Goal: Task Accomplishment & Management: Complete application form

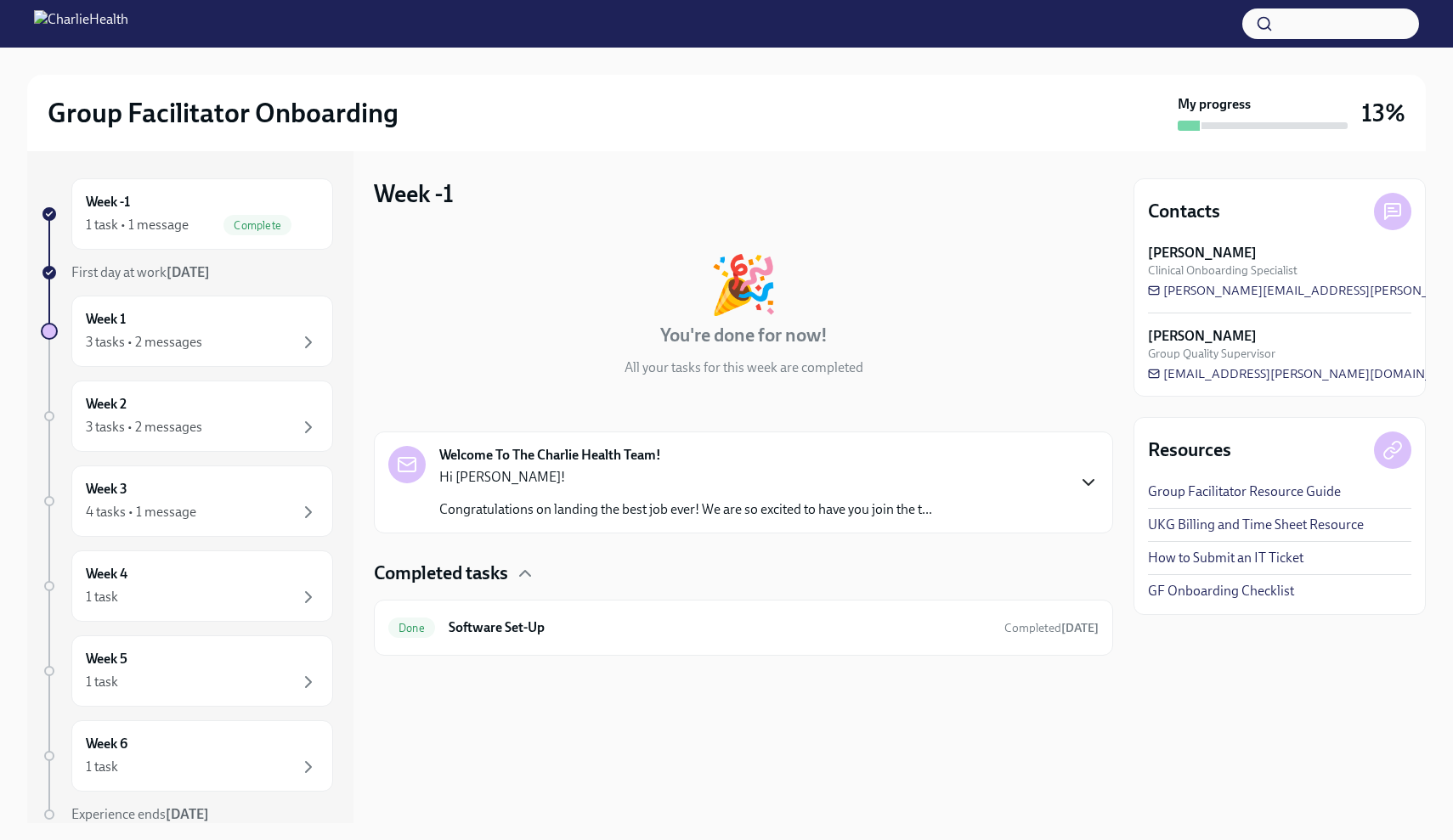
click at [1090, 477] on icon "button" at bounding box center [1088, 482] width 21 height 21
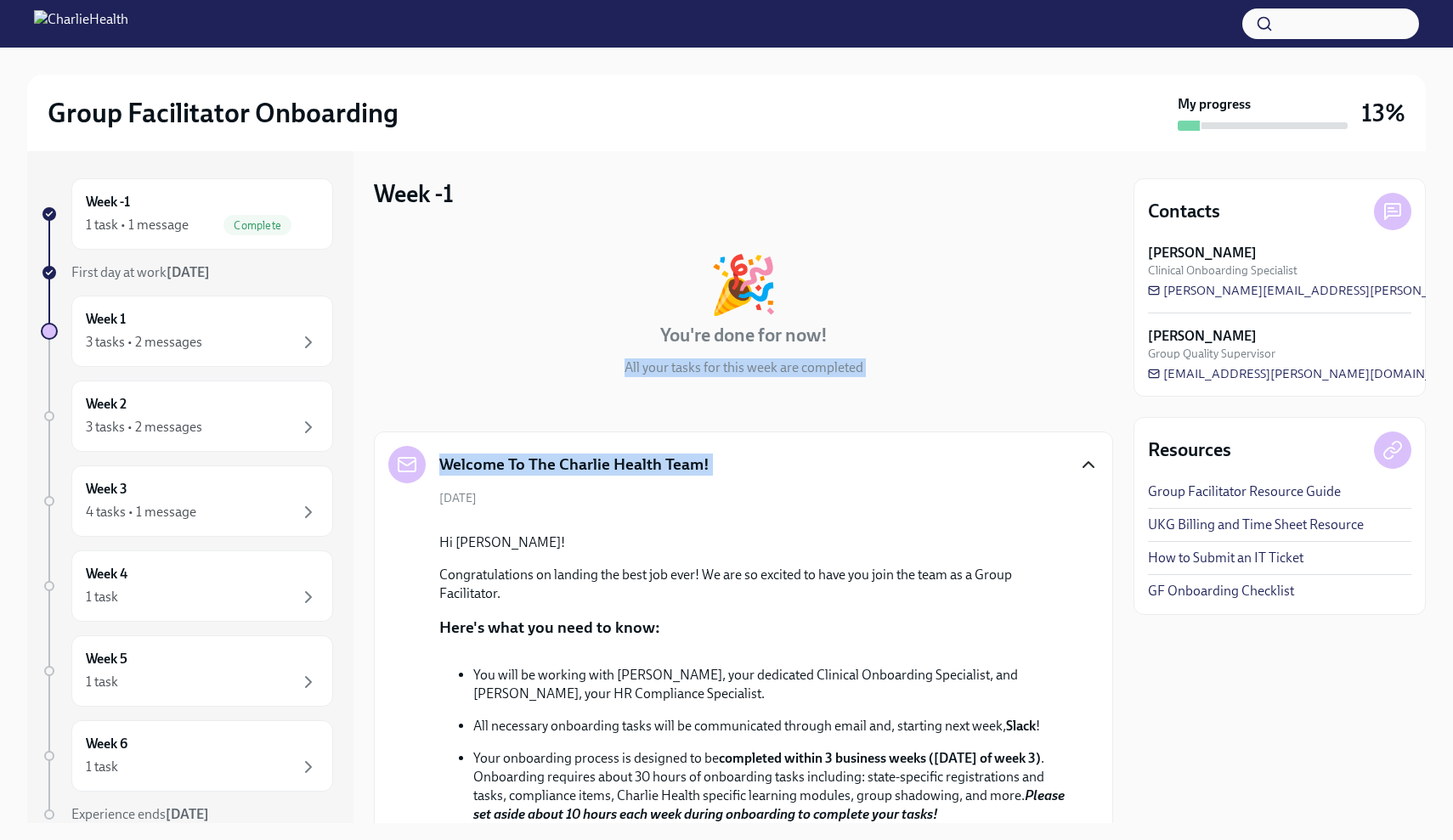
drag, startPoint x: 1113, startPoint y: 318, endPoint x: 1119, endPoint y: 467, distance: 149.1
click at [1119, 467] on div "Week -1 1 task • 1 message Complete First day at work [DATE] Week 1 3 tasks • 2…" at bounding box center [726, 487] width 1398 height 672
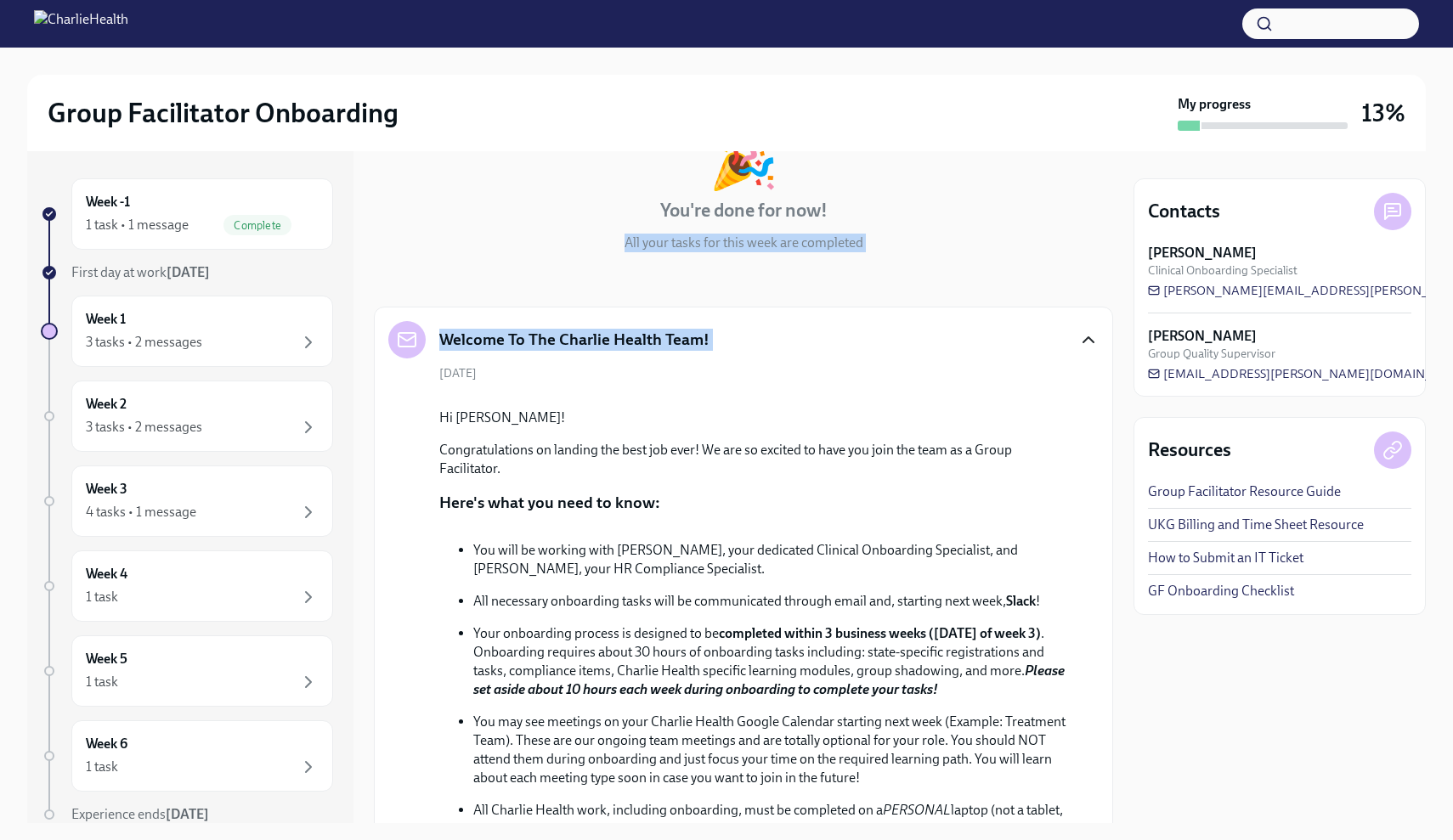
scroll to position [125, 0]
click at [319, 342] on div "Week 1 3 tasks • 2 messages" at bounding box center [202, 331] width 261 height 71
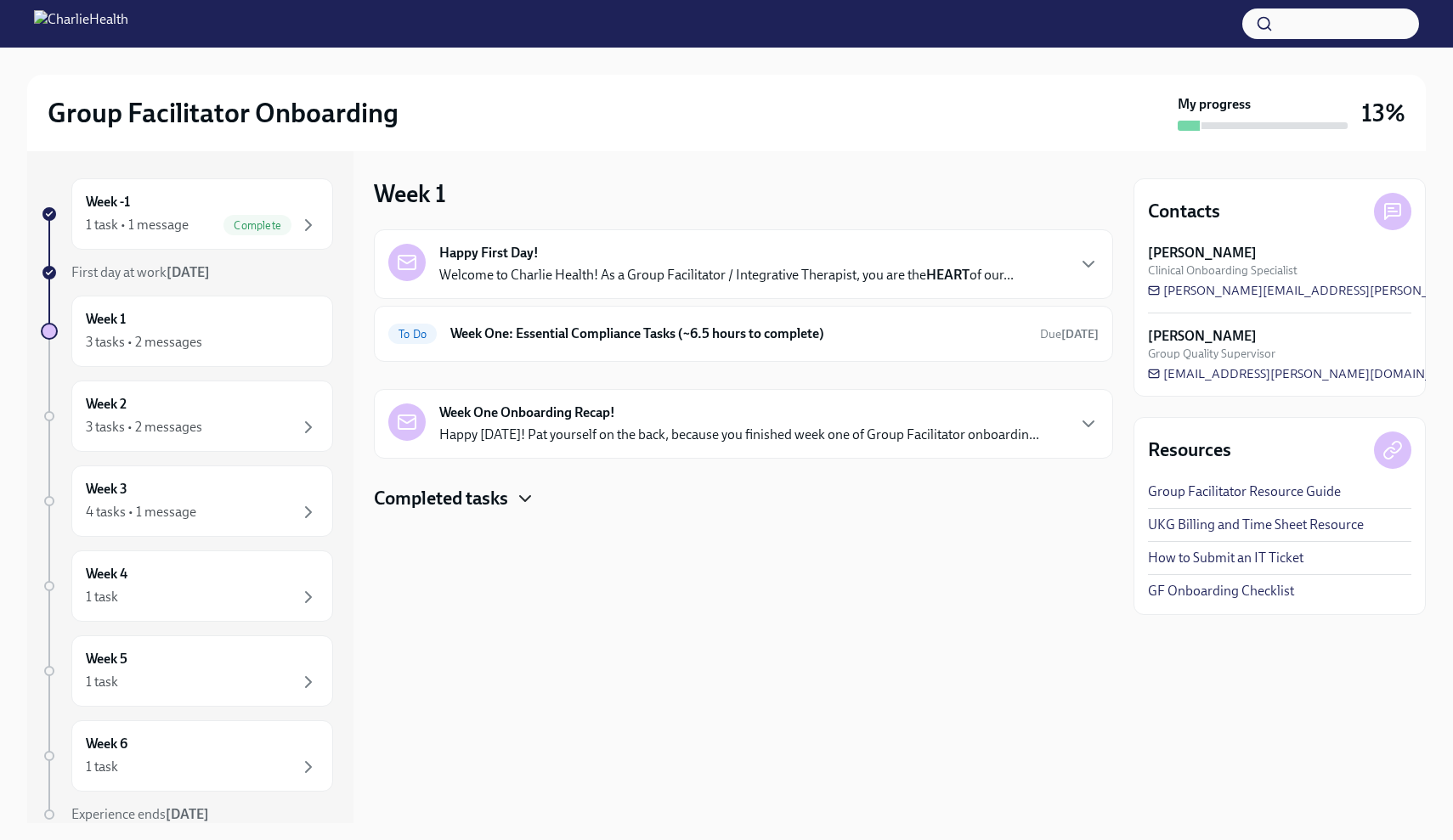
click at [526, 488] on icon "button" at bounding box center [524, 498] width 21 height 21
click at [883, 321] on div "To Do Week One: Essential Compliance Tasks (~6.5 hours to complete) Due [DATE]" at bounding box center [744, 333] width 710 height 27
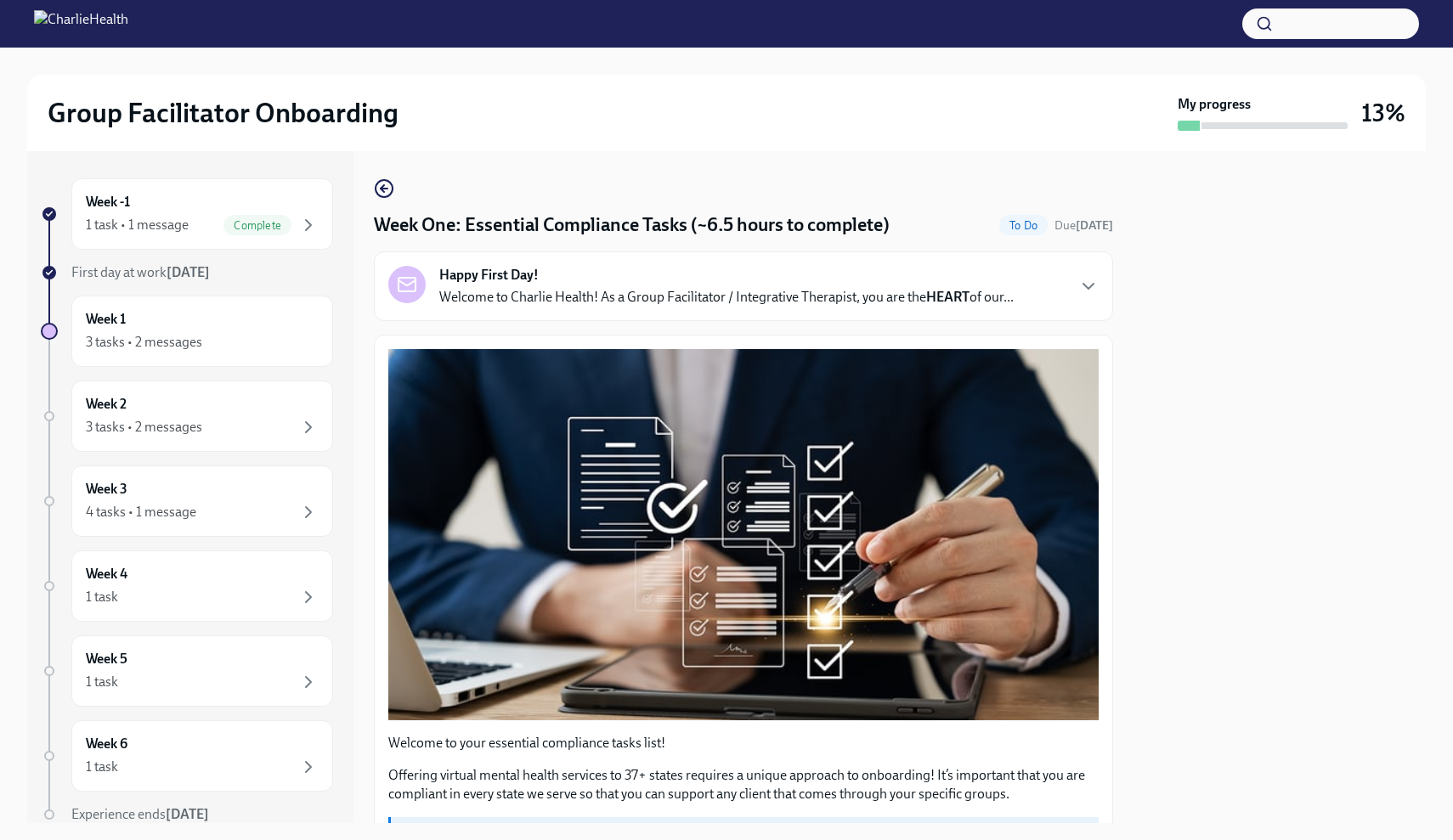
click at [1342, 355] on div at bounding box center [1279, 487] width 293 height 672
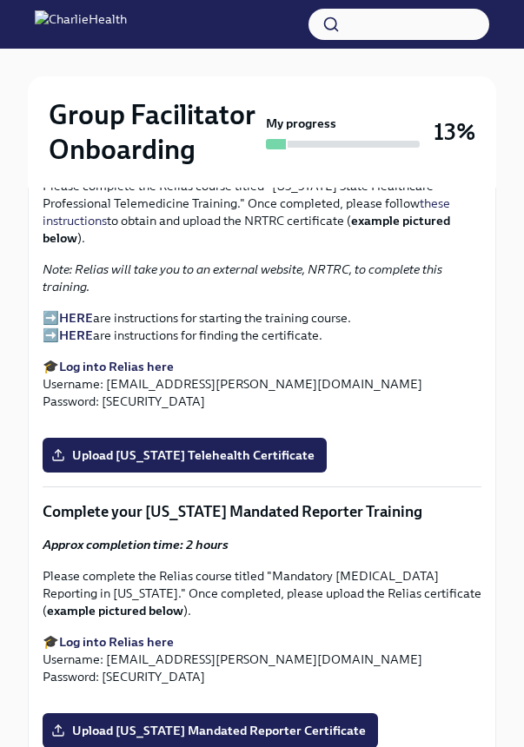
scroll to position [2983, 0]
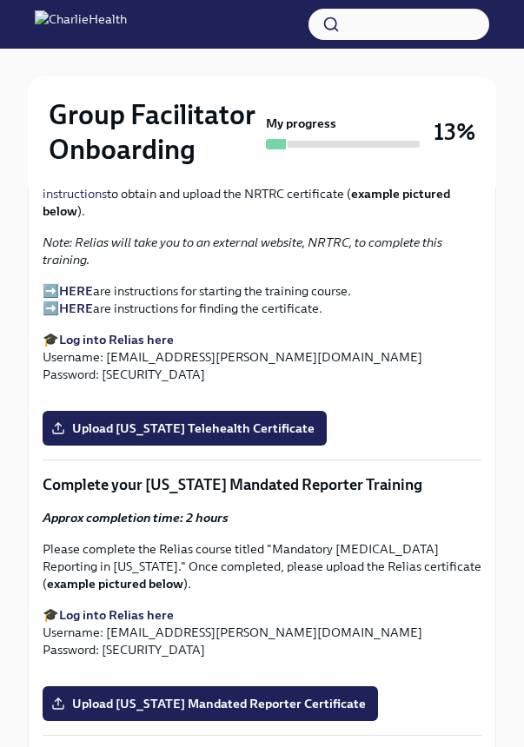
click at [55, 282] on p "➡️ HERE are instructions for starting the training course. ➡️ HERE are instruct…" at bounding box center [262, 299] width 439 height 35
click at [84, 283] on strong "HERE" at bounding box center [76, 291] width 34 height 16
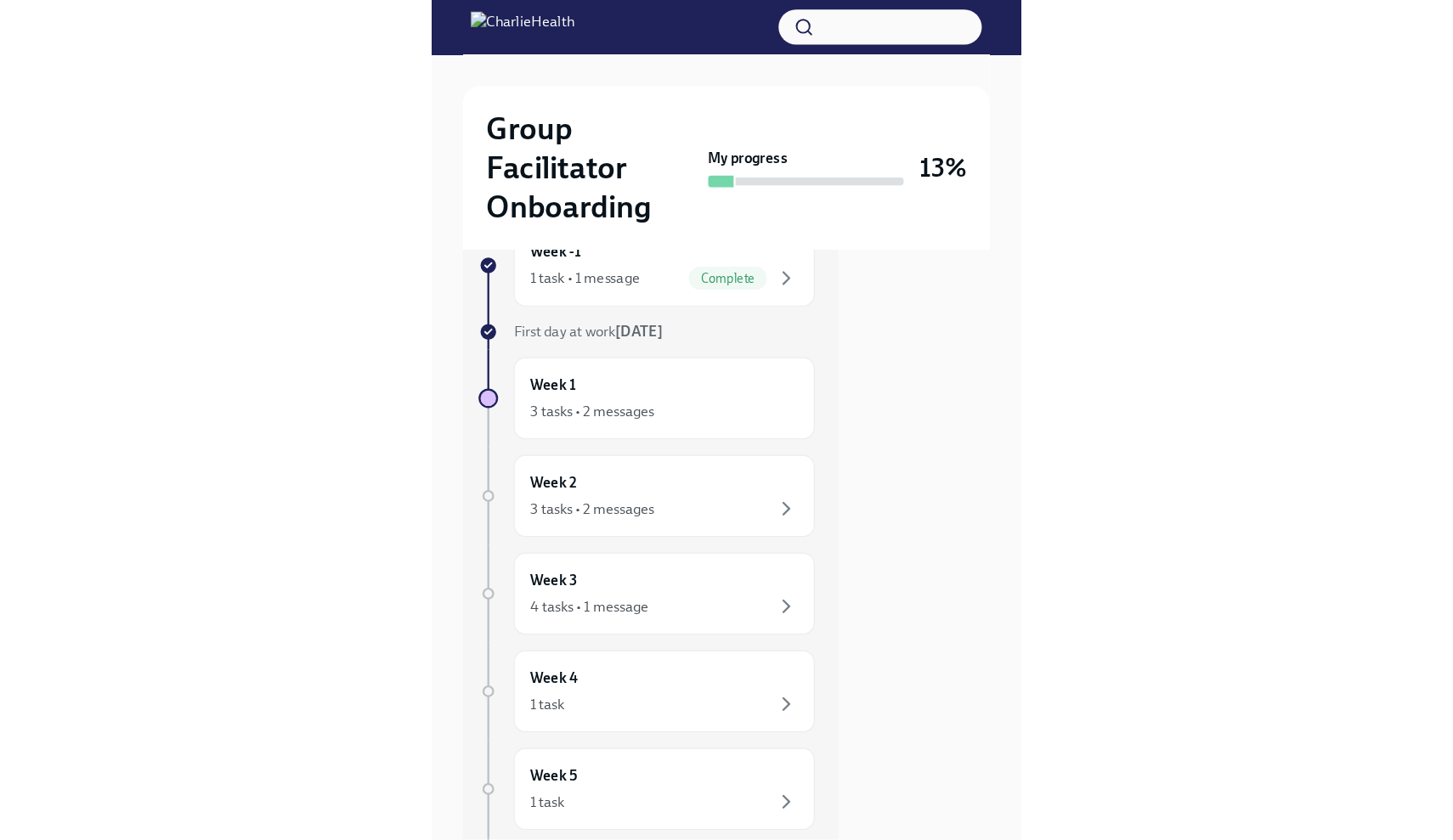
scroll to position [0, 0]
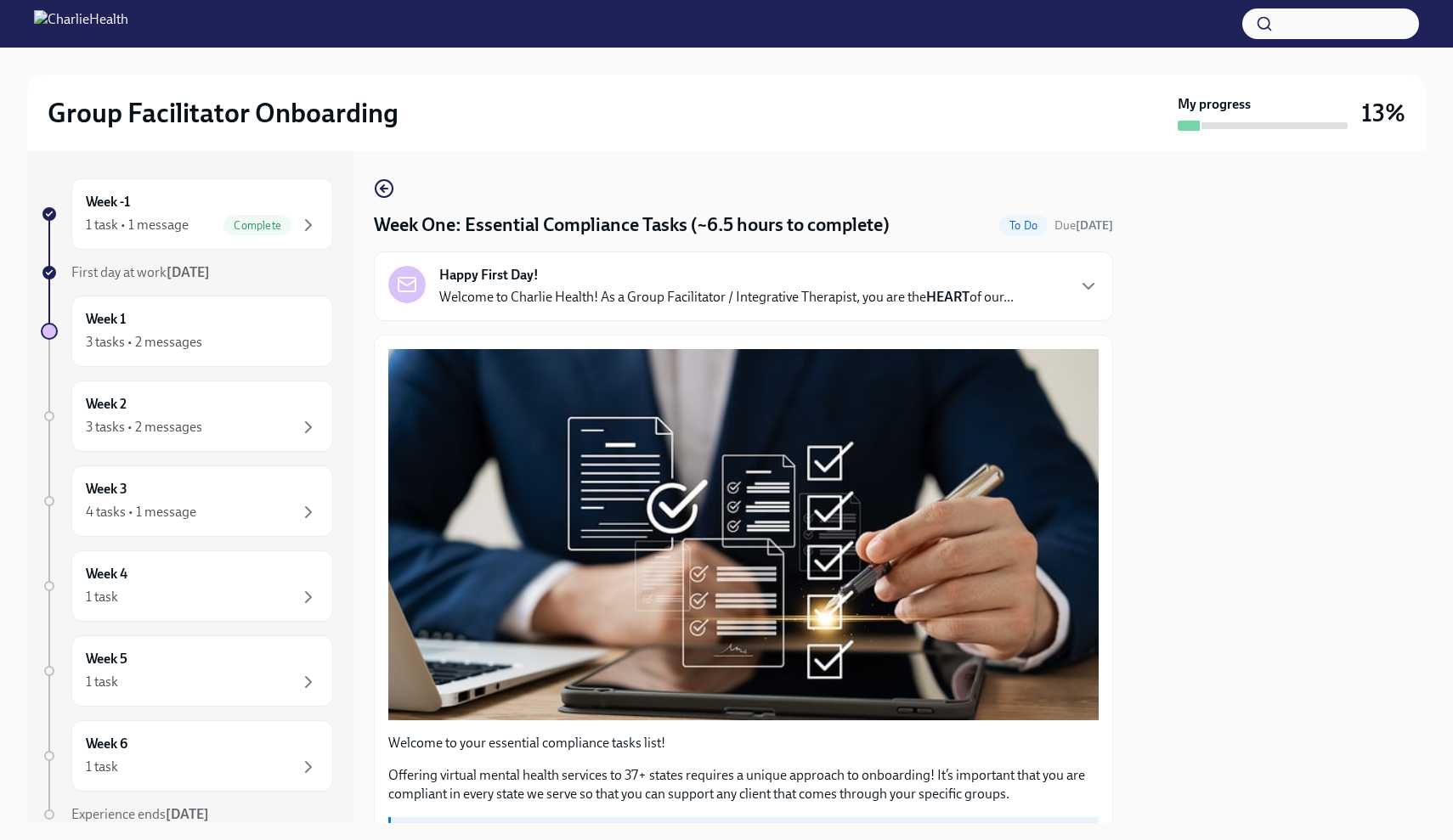
click at [889, 214] on h4 "Week One: Essential Compliance Tasks (~6.5 hours to complete)" at bounding box center [631, 225] width 516 height 25
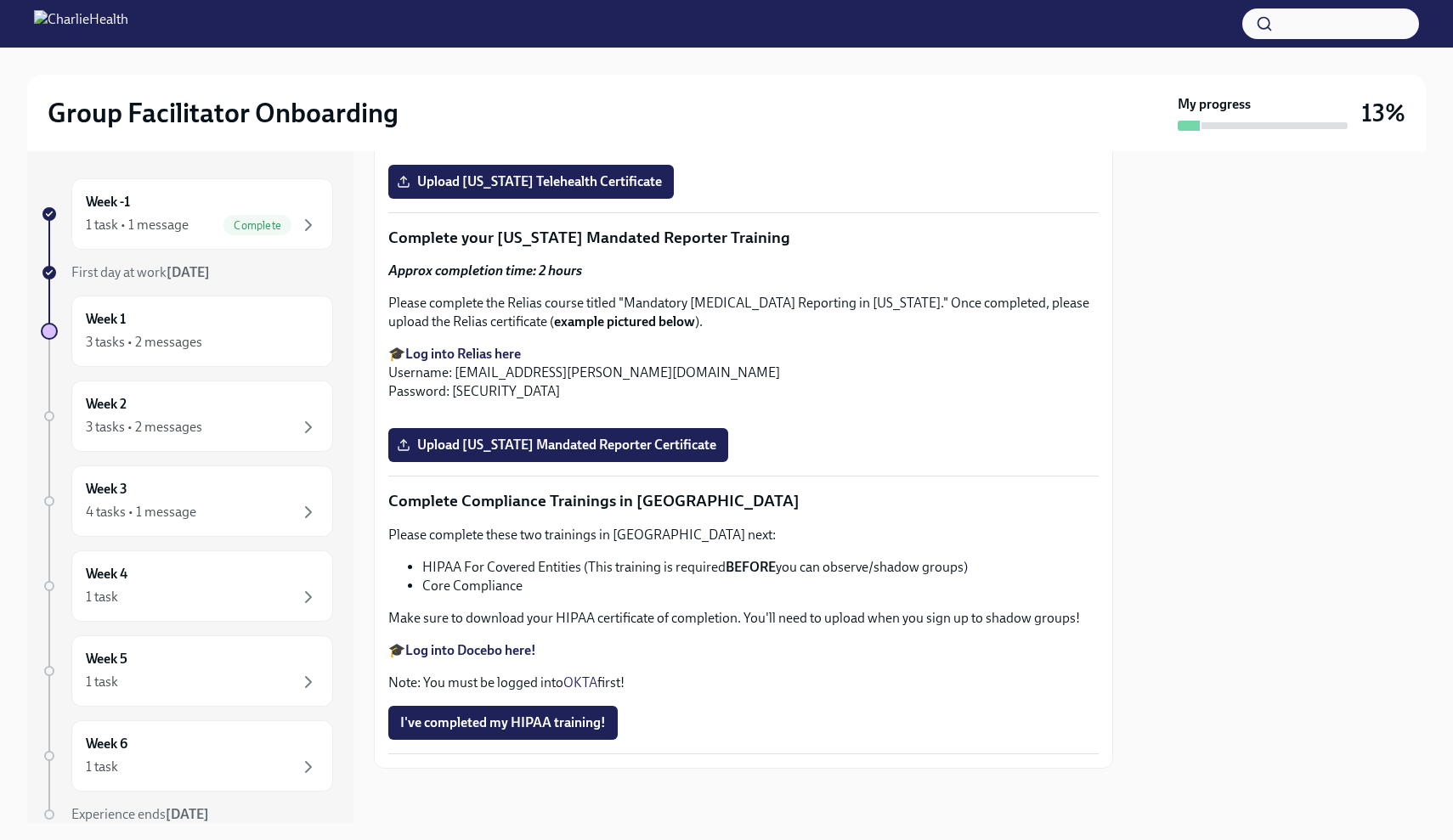
scroll to position [3112, 0]
click at [629, 191] on span "Upload [US_STATE] Telehealth Certificate" at bounding box center [530, 181] width 261 height 17
click at [0, 0] on input "Upload [US_STATE] Telehealth Certificate" at bounding box center [0, 0] width 0 height 0
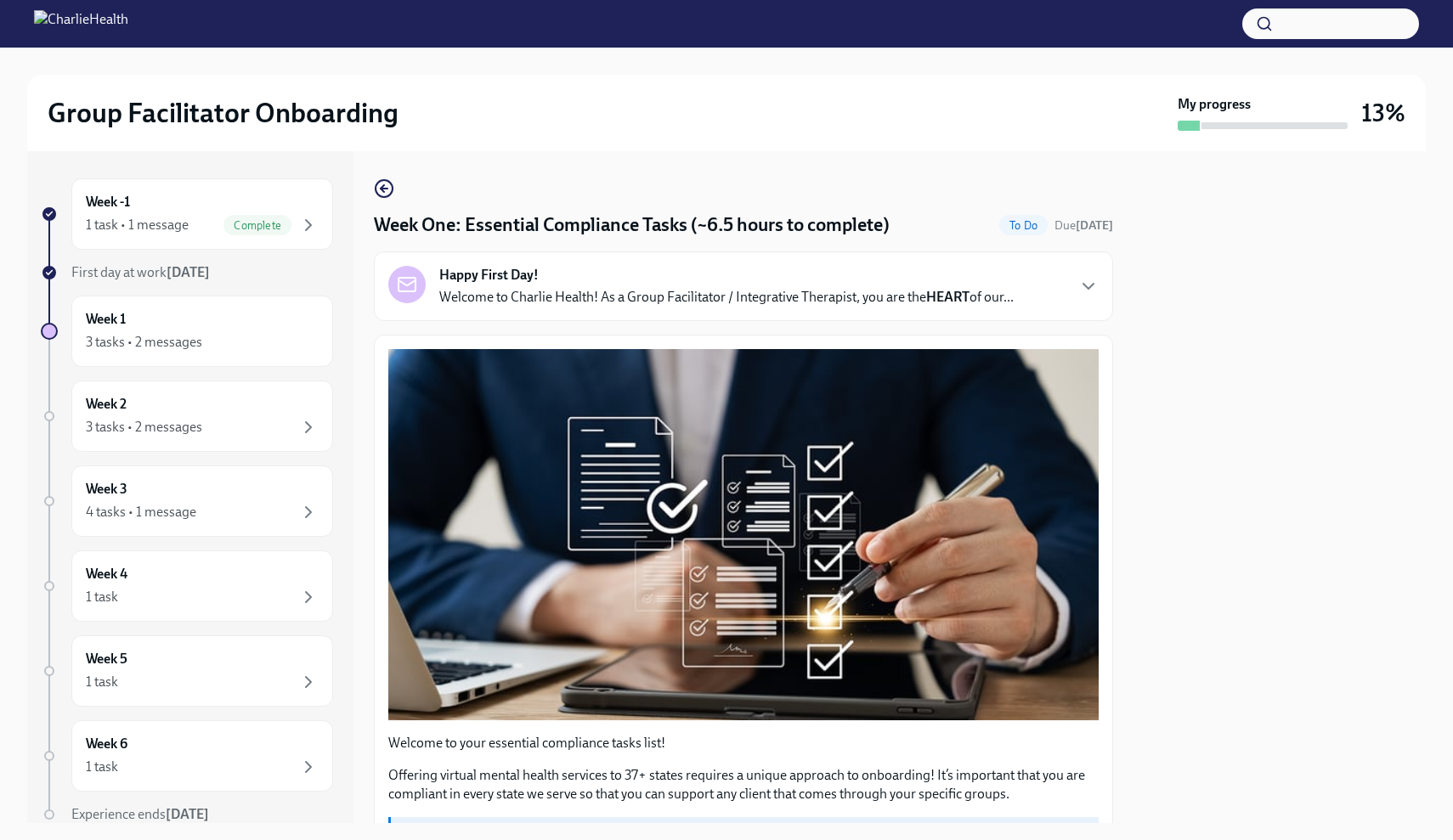
click at [1114, 341] on div "Week -1 1 task • 1 message Complete First day at work [DATE] Week 1 3 tasks • 2…" at bounding box center [726, 487] width 1398 height 672
click at [1109, 290] on div "Happy First Day! Welcome to Charlie Health! As a Group Facilitator / Integrativ…" at bounding box center [743, 286] width 739 height 69
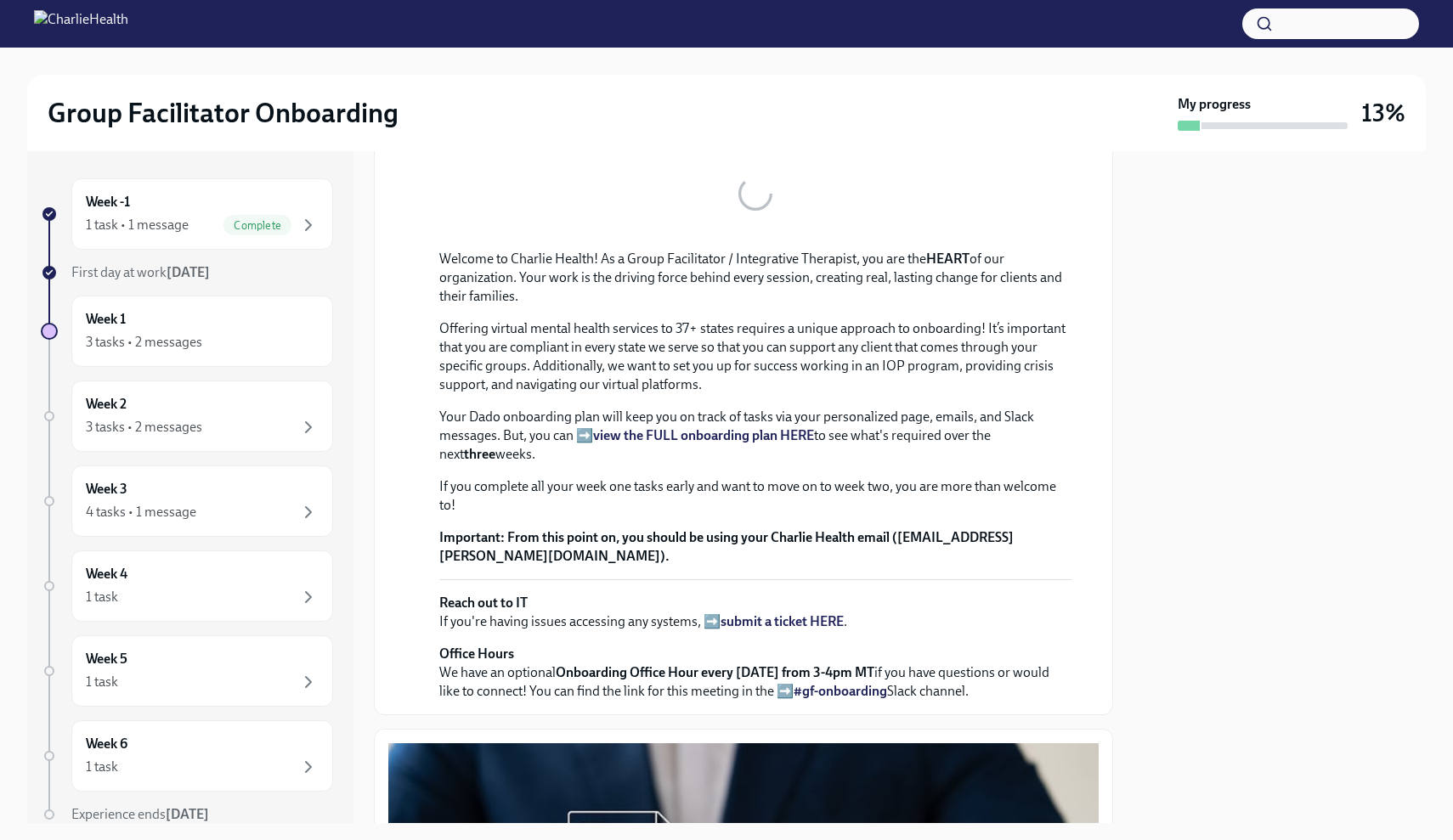
scroll to position [190, 0]
click at [1108, 238] on div "Happy First Day! [DATE] Welcome to Charlie Health! As a Group Facilitator / Int…" at bounding box center [743, 387] width 739 height 652
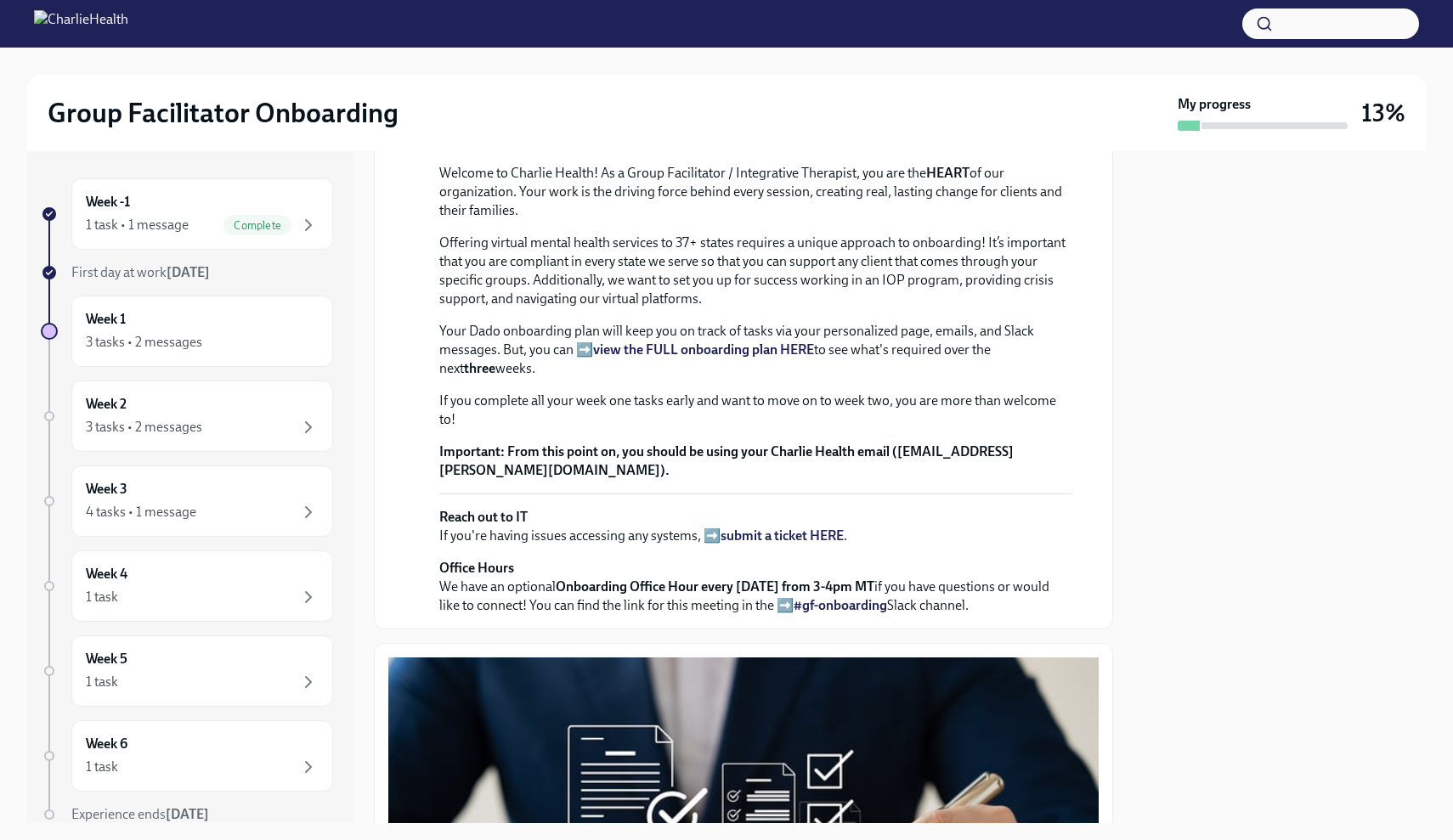
click at [1101, 238] on div "Happy First Day! [DATE] Welcome to Charlie Health! As a Group Facilitator / Int…" at bounding box center [743, 345] width 739 height 567
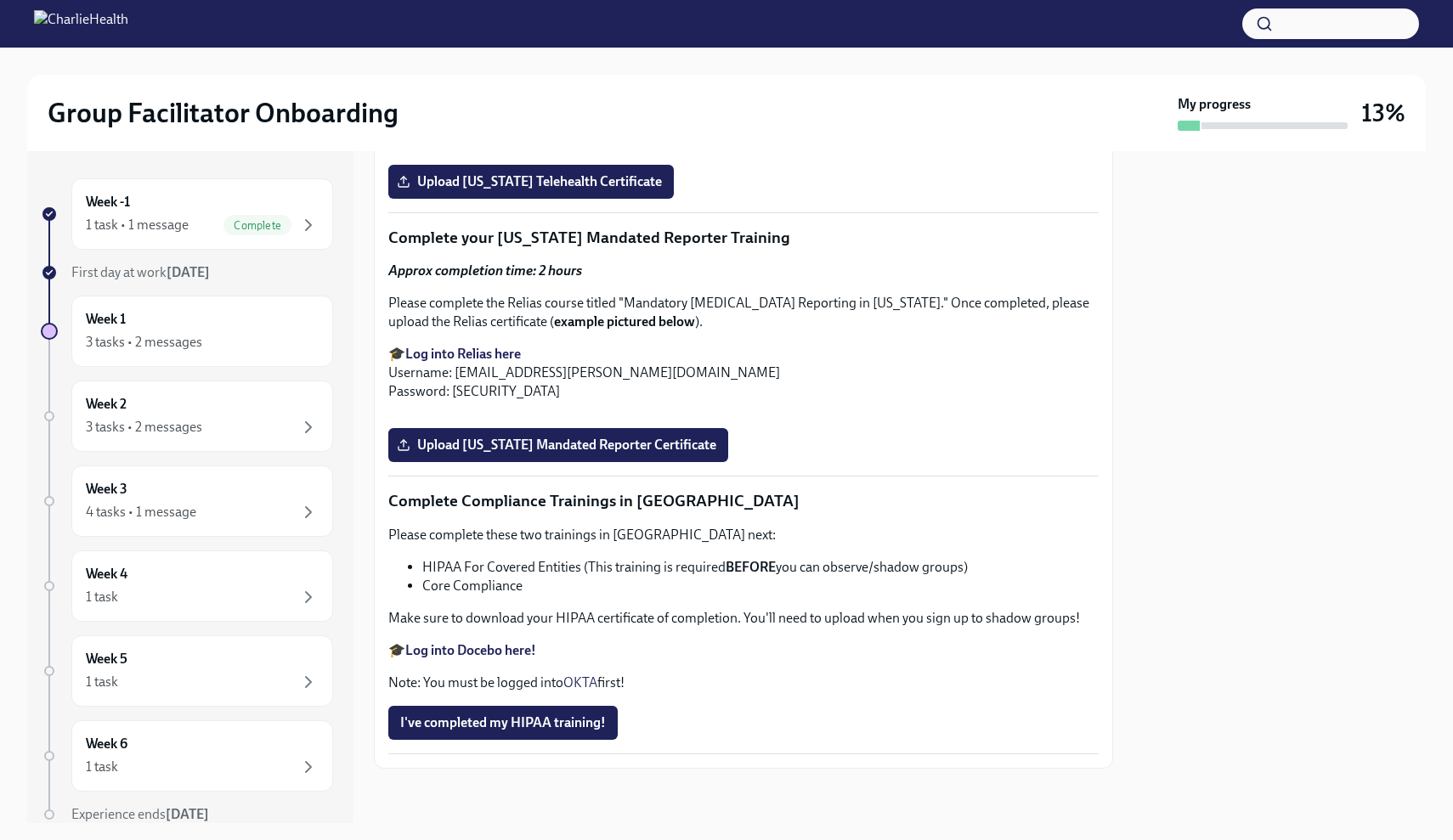
scroll to position [3779, 0]
click at [651, 191] on span "Upload [US_STATE] Telehealth Certificate" at bounding box center [530, 181] width 261 height 17
click at [0, 0] on input "Upload [US_STATE] Telehealth Certificate" at bounding box center [0, 0] width 0 height 0
click at [1376, 422] on div at bounding box center [1279, 487] width 293 height 672
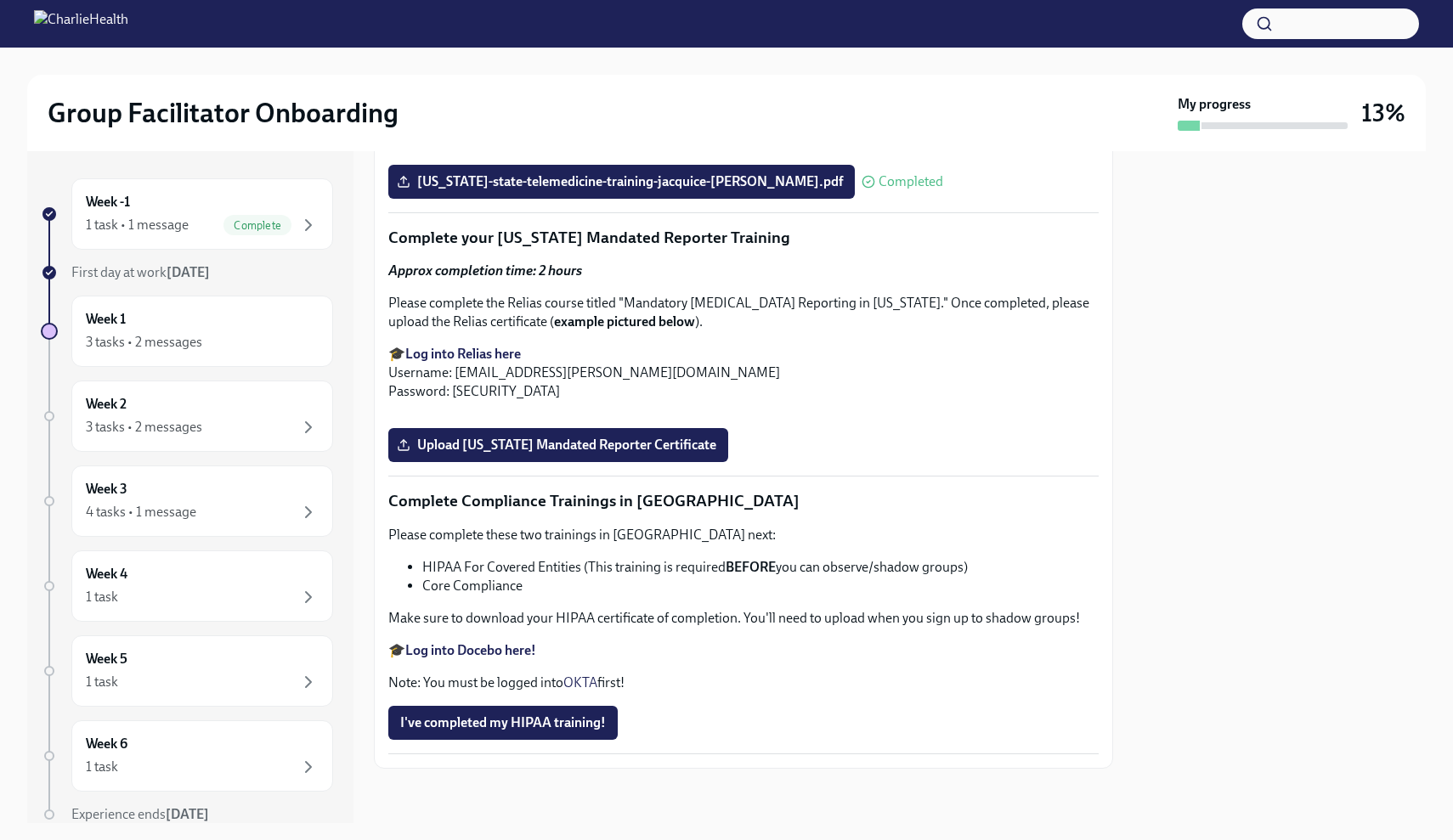
click at [1322, 439] on div at bounding box center [1279, 487] width 293 height 672
click at [1268, 442] on div at bounding box center [1279, 487] width 293 height 672
click at [998, 152] on button "Zoom image" at bounding box center [744, 152] width 710 height 0
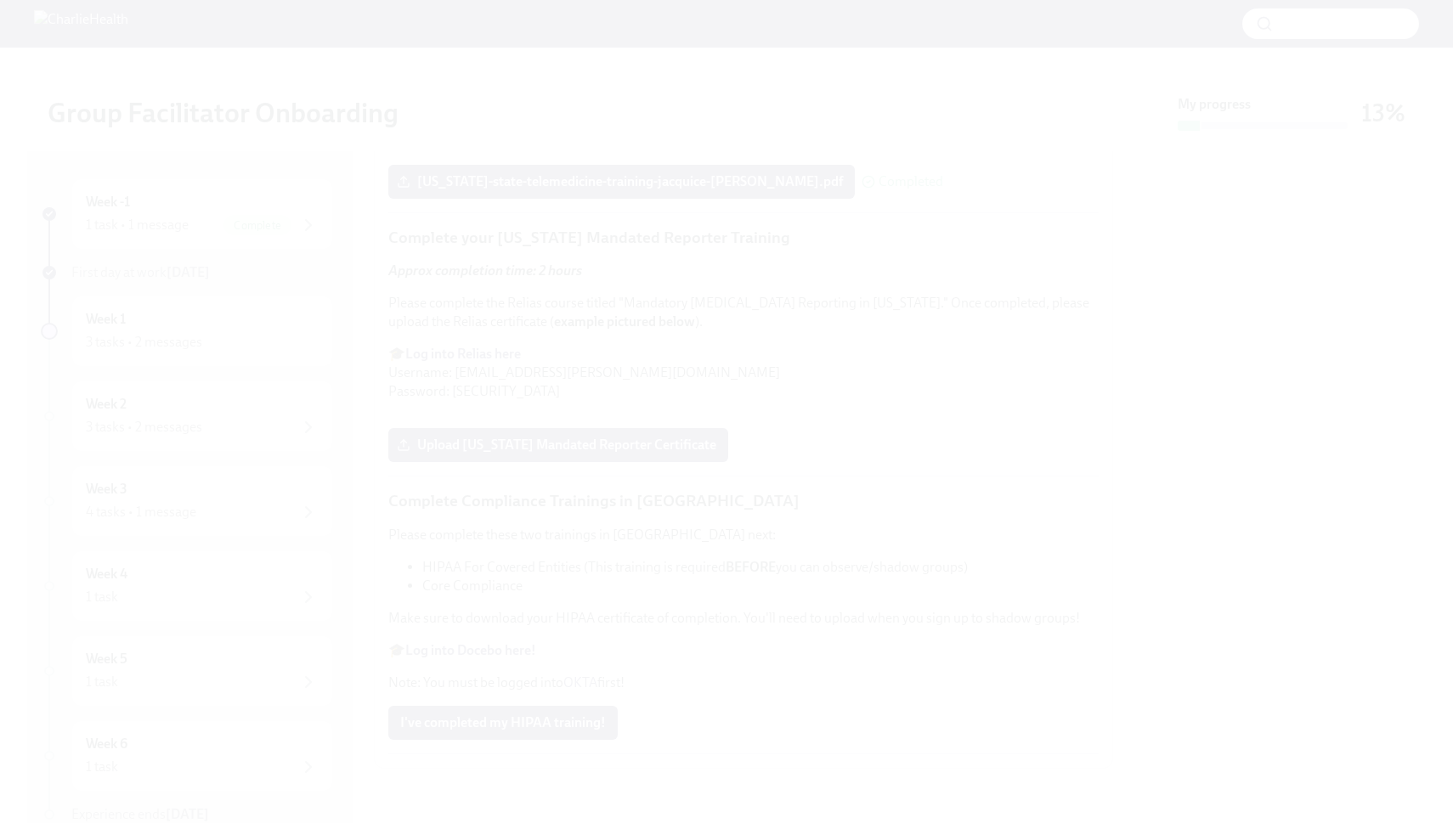
click at [998, 440] on button "Unzoom image" at bounding box center [726, 420] width 1453 height 840
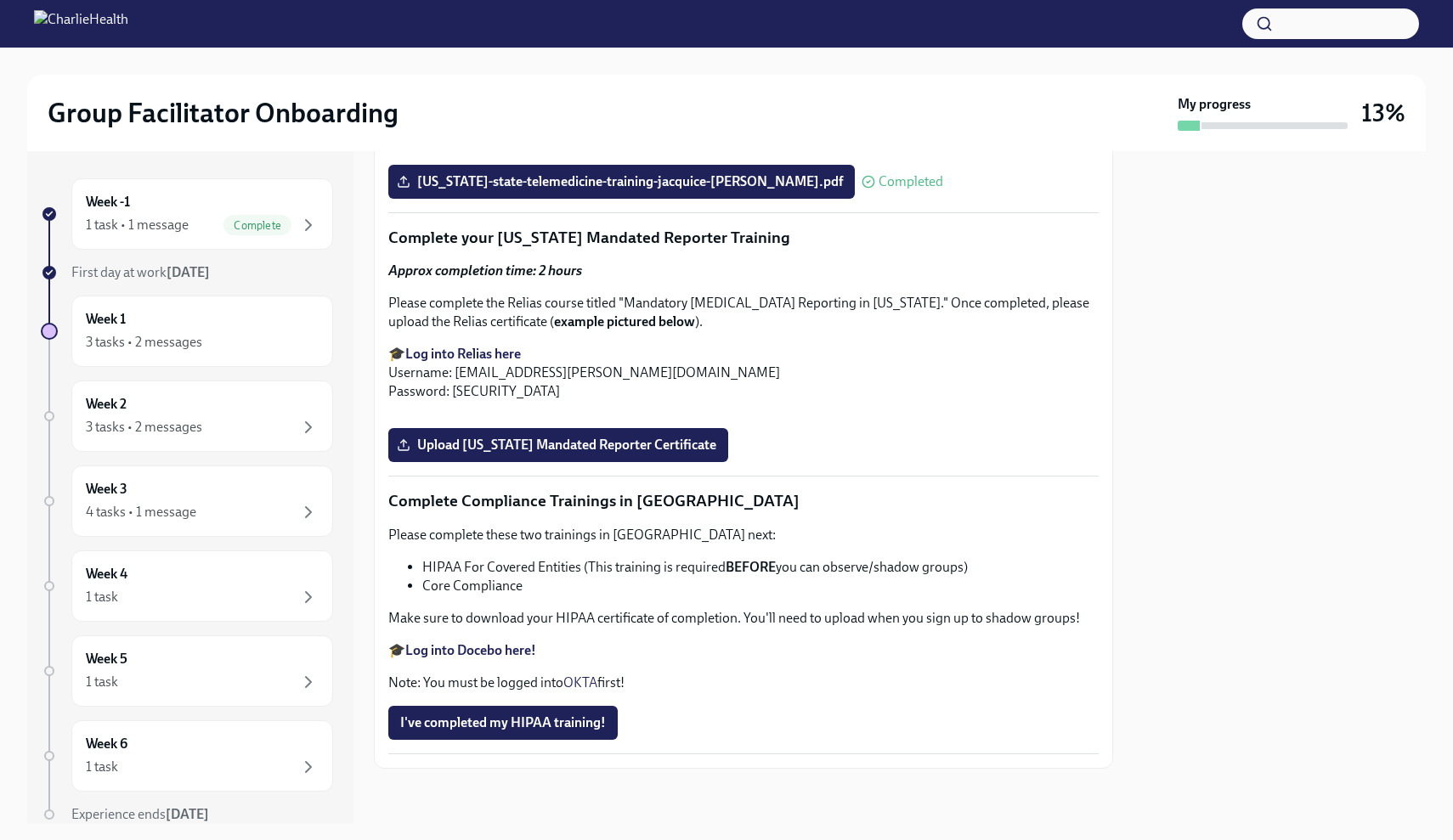
click at [1319, 528] on div at bounding box center [1279, 487] width 293 height 672
click at [1323, 562] on div at bounding box center [1279, 487] width 293 height 672
click at [1450, 114] on div "Group Facilitator Onboarding My progress 13% Week -1 1 task • 1 message Complet…" at bounding box center [726, 435] width 1453 height 775
click at [1437, 114] on div "Group Facilitator Onboarding My progress 13% Week -1 1 task • 1 message Complet…" at bounding box center [726, 435] width 1453 height 775
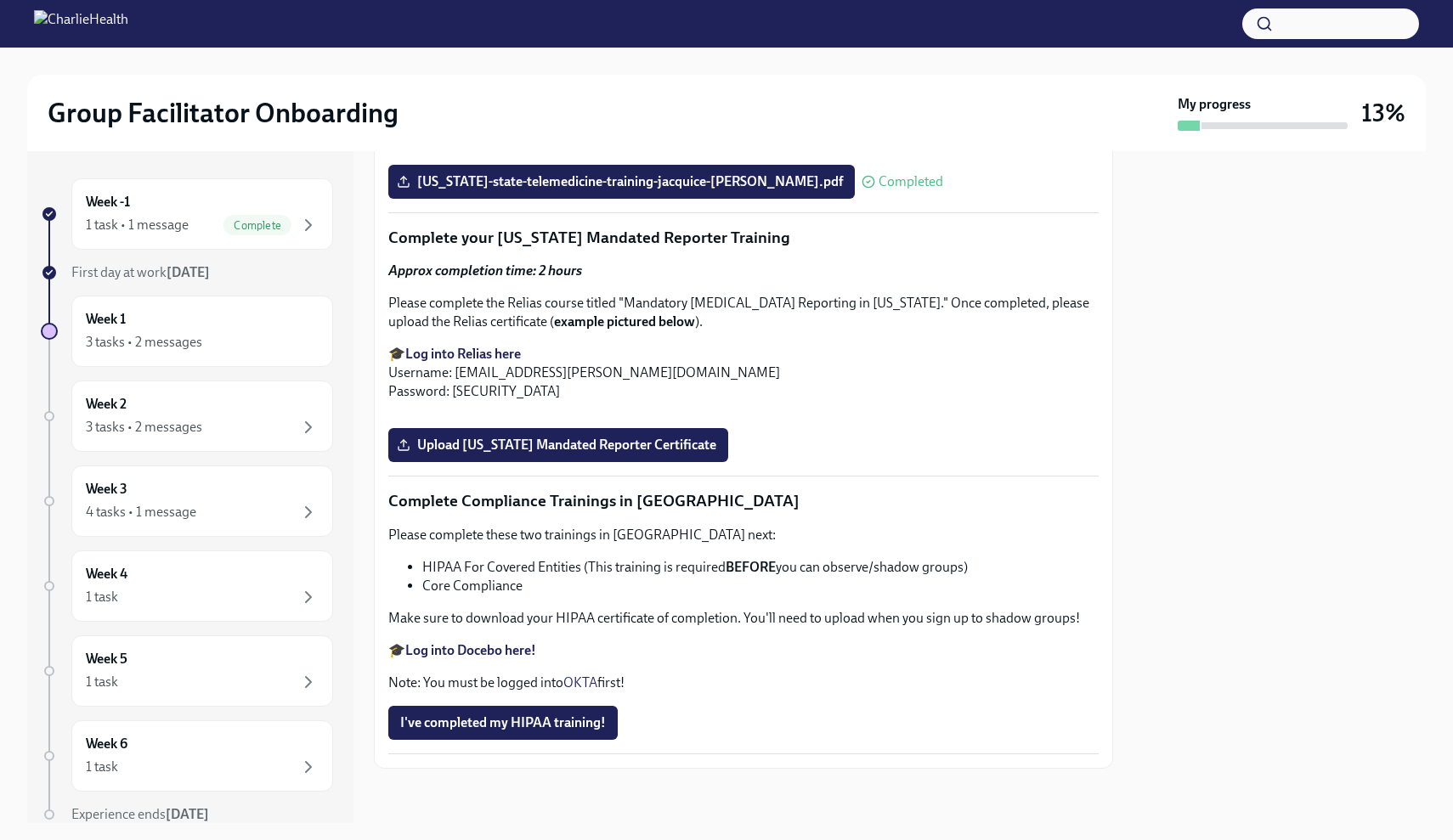
click at [1367, 318] on div at bounding box center [1279, 487] width 293 height 672
click at [685, 445] on span "Upload [US_STATE] Mandated Reporter Certificate" at bounding box center [558, 444] width 316 height 17
click at [0, 0] on input "Upload [US_STATE] Mandated Reporter Certificate" at bounding box center [0, 0] width 0 height 0
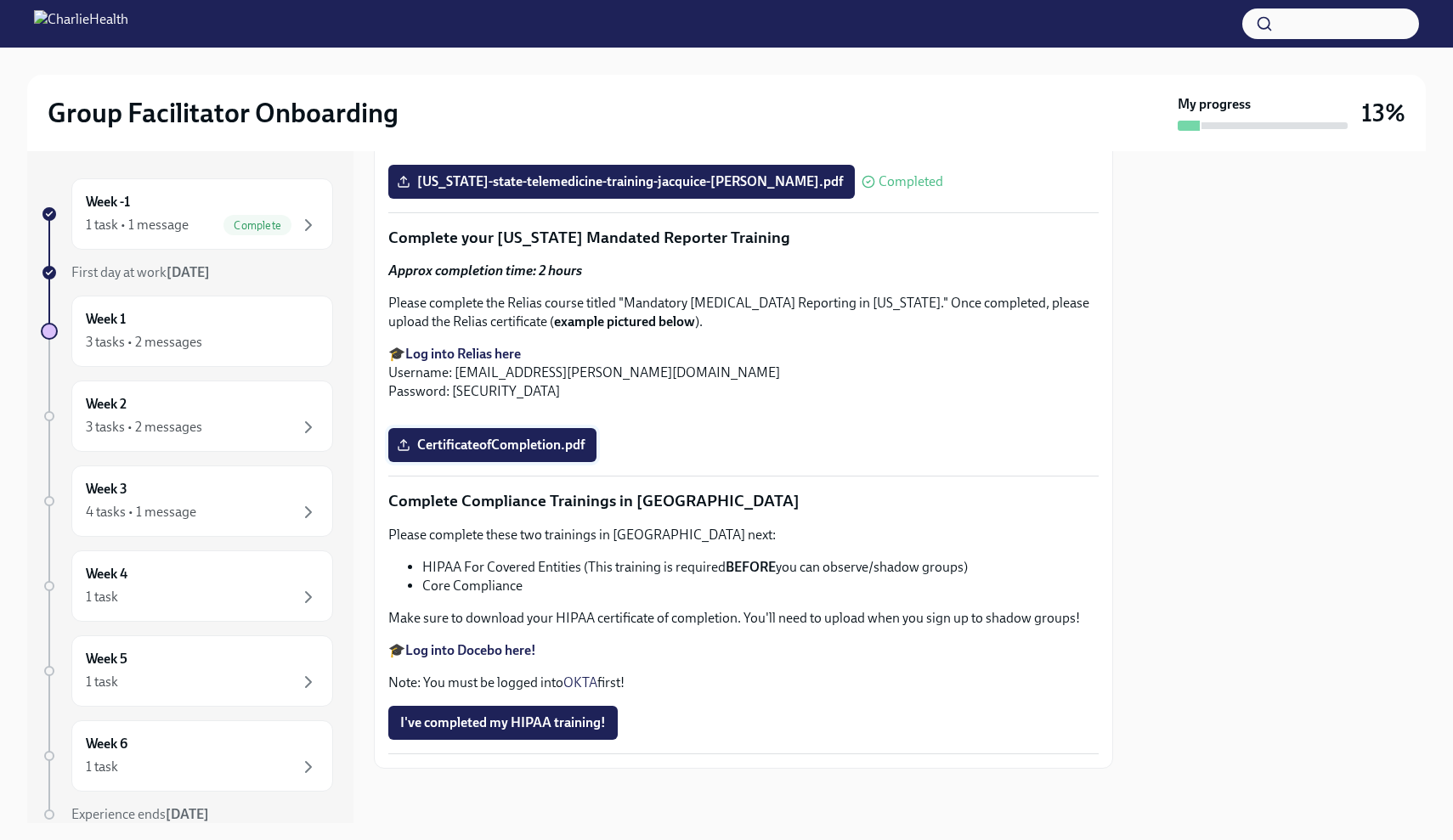
scroll to position [3834, 0]
